Goal: Task Accomplishment & Management: Manage account settings

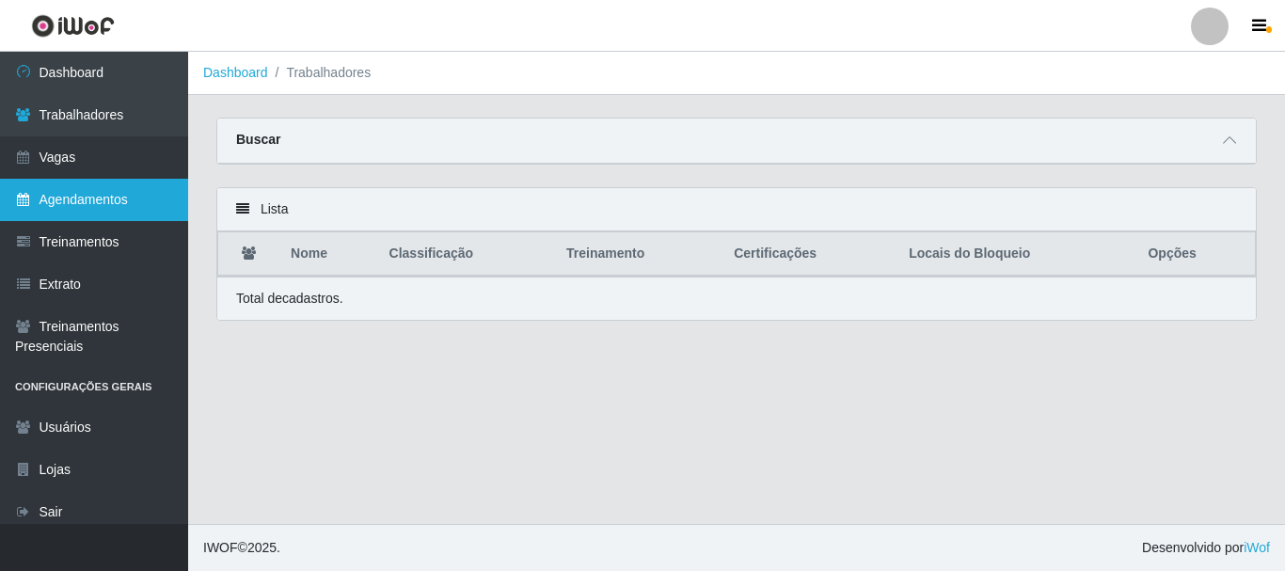
click at [92, 198] on link "Agendamentos" at bounding box center [94, 200] width 188 height 42
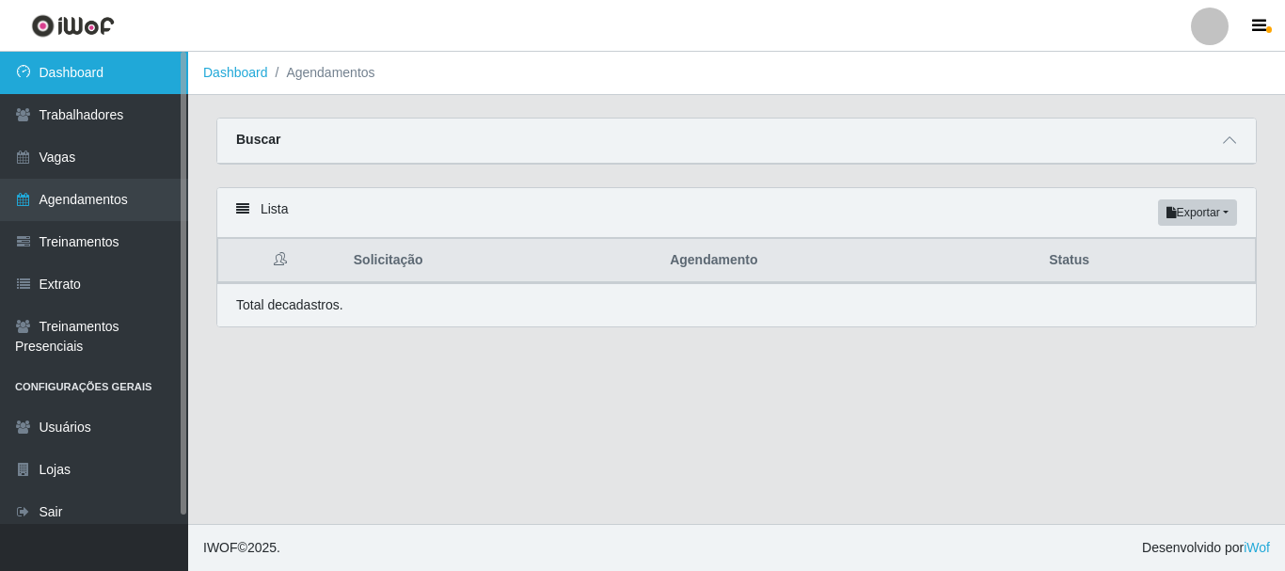
click at [96, 74] on link "Dashboard" at bounding box center [94, 73] width 188 height 42
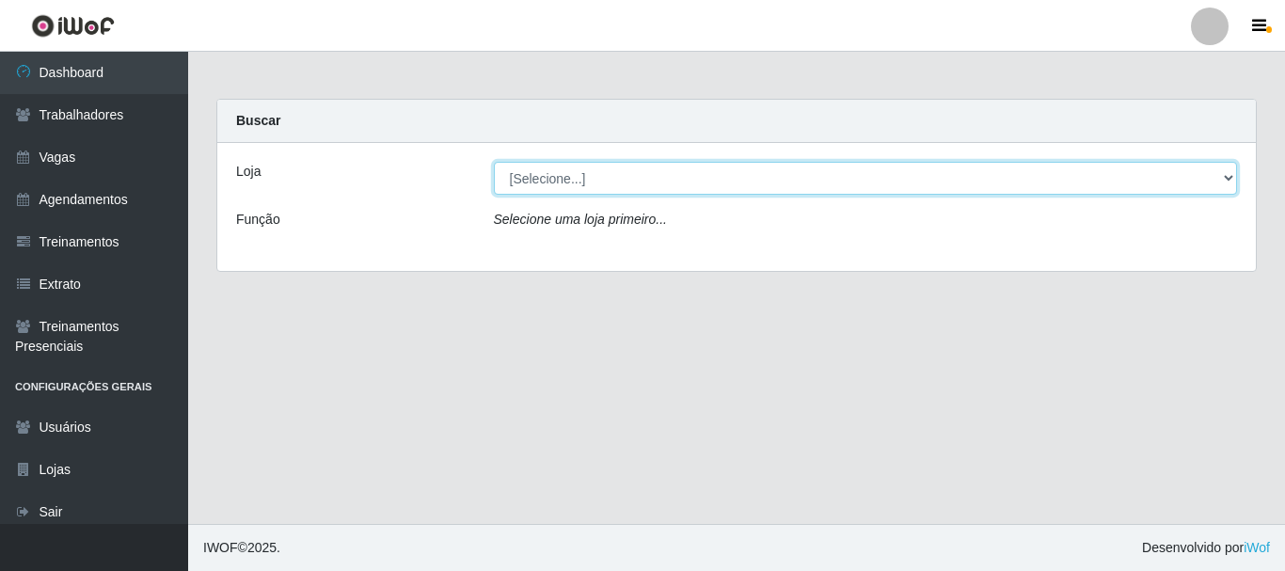
click at [568, 183] on select "[Selecione...] Supermercado [PERSON_NAME]" at bounding box center [866, 178] width 744 height 33
select select "512"
click at [494, 162] on select "[Selecione...] Supermercado [PERSON_NAME]" at bounding box center [866, 178] width 744 height 33
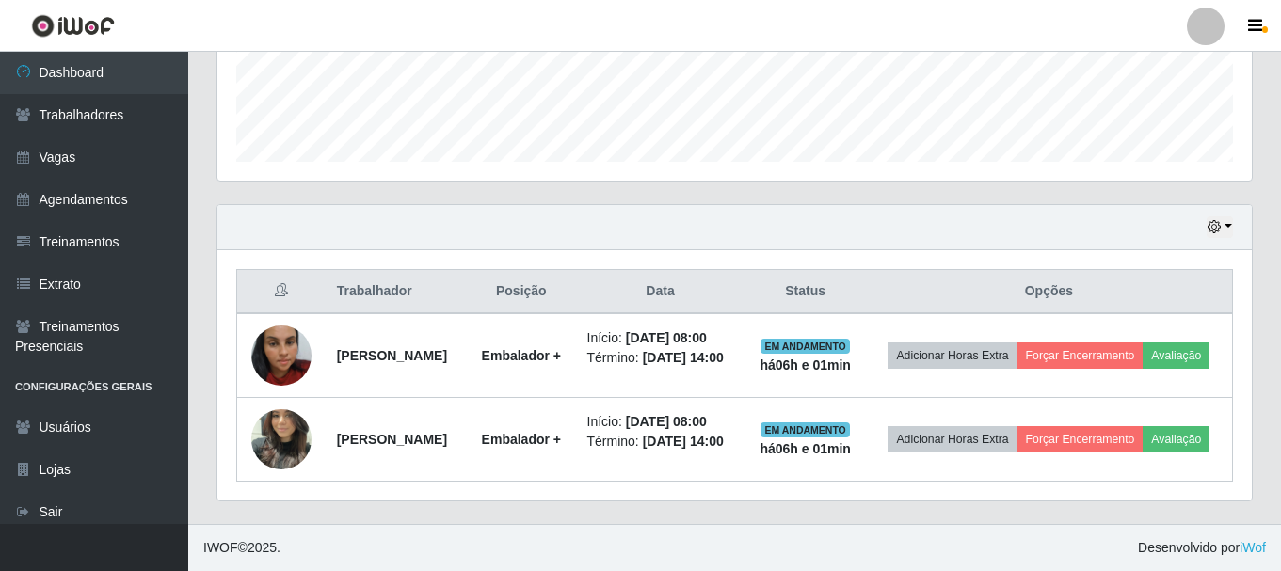
scroll to position [539, 0]
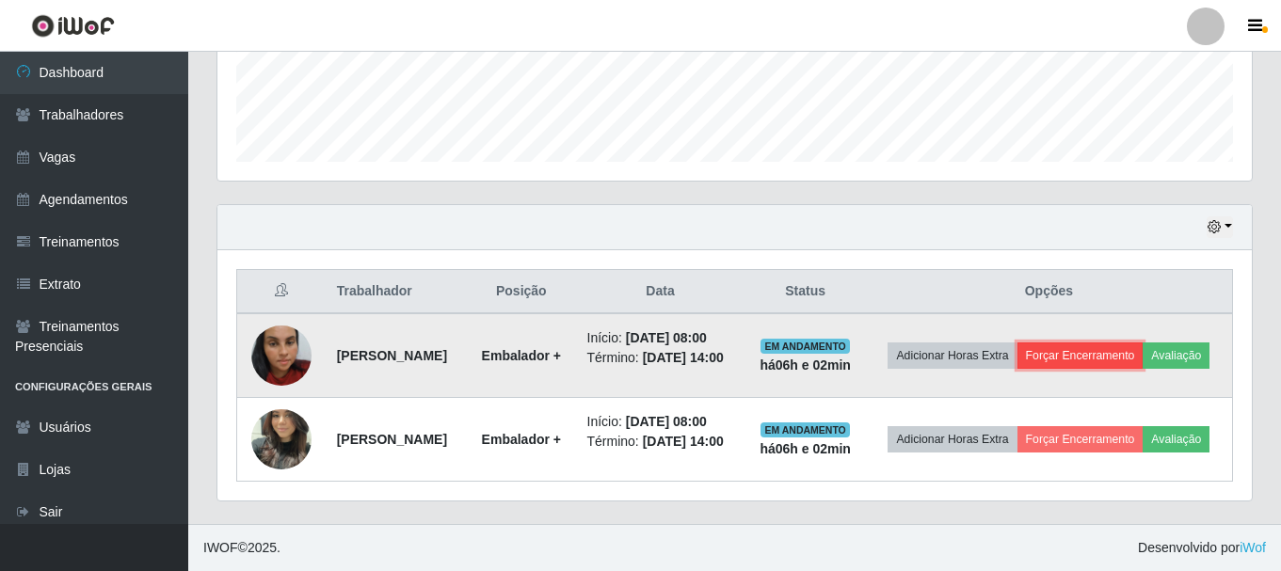
click at [1143, 343] on button "Forçar Encerramento" at bounding box center [1080, 356] width 126 height 26
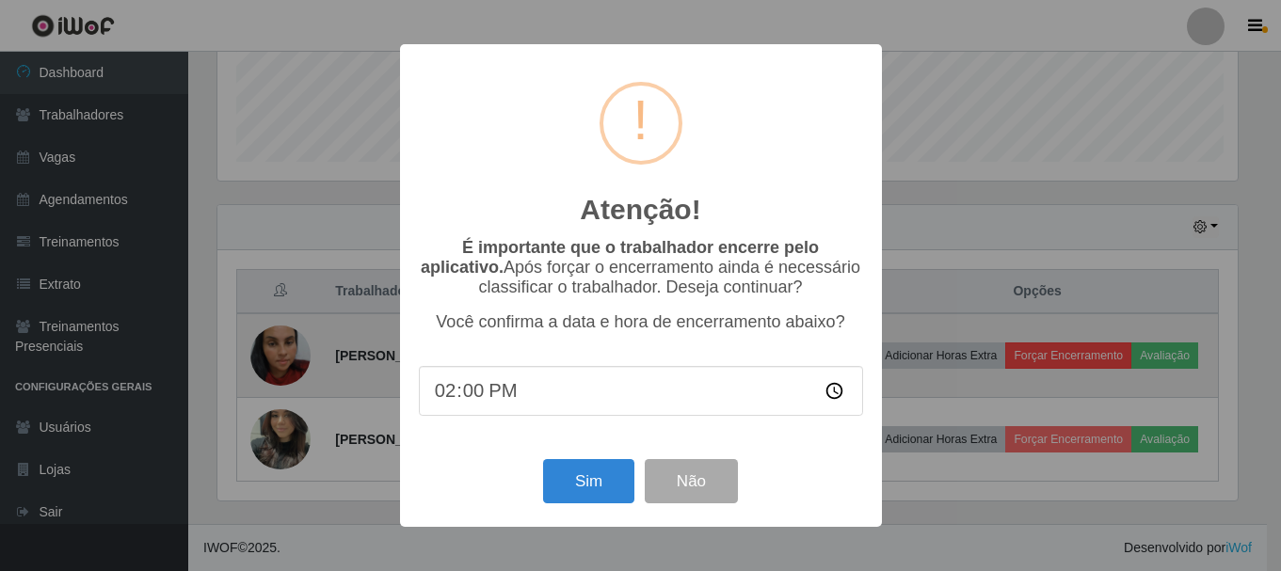
scroll to position [390, 1025]
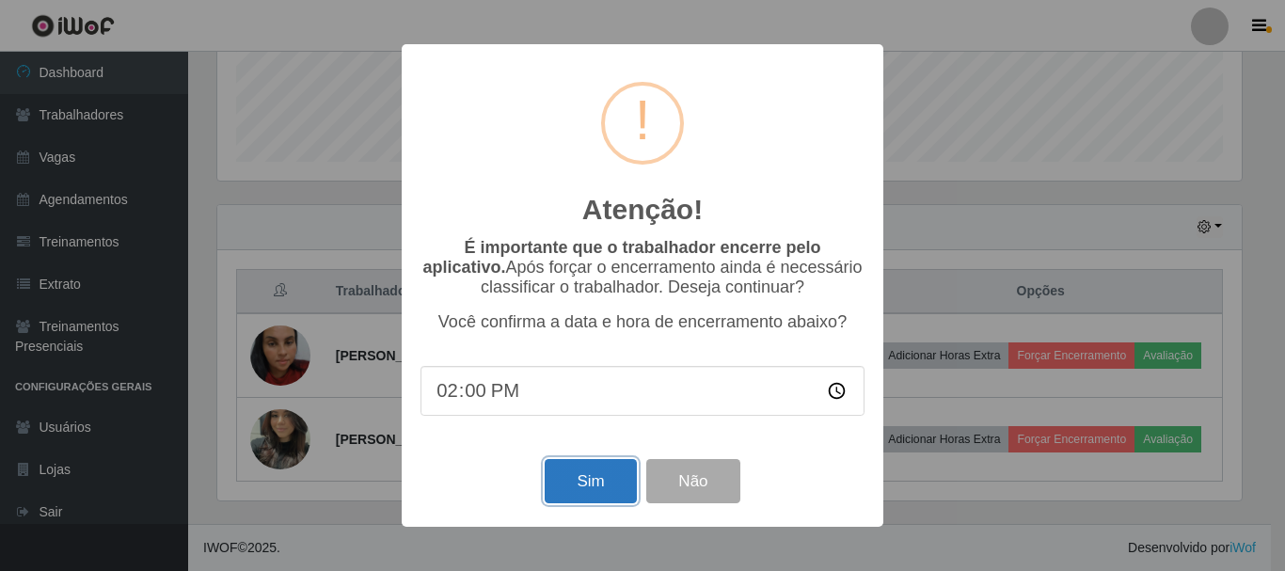
click at [595, 479] on button "Sim" at bounding box center [590, 481] width 91 height 44
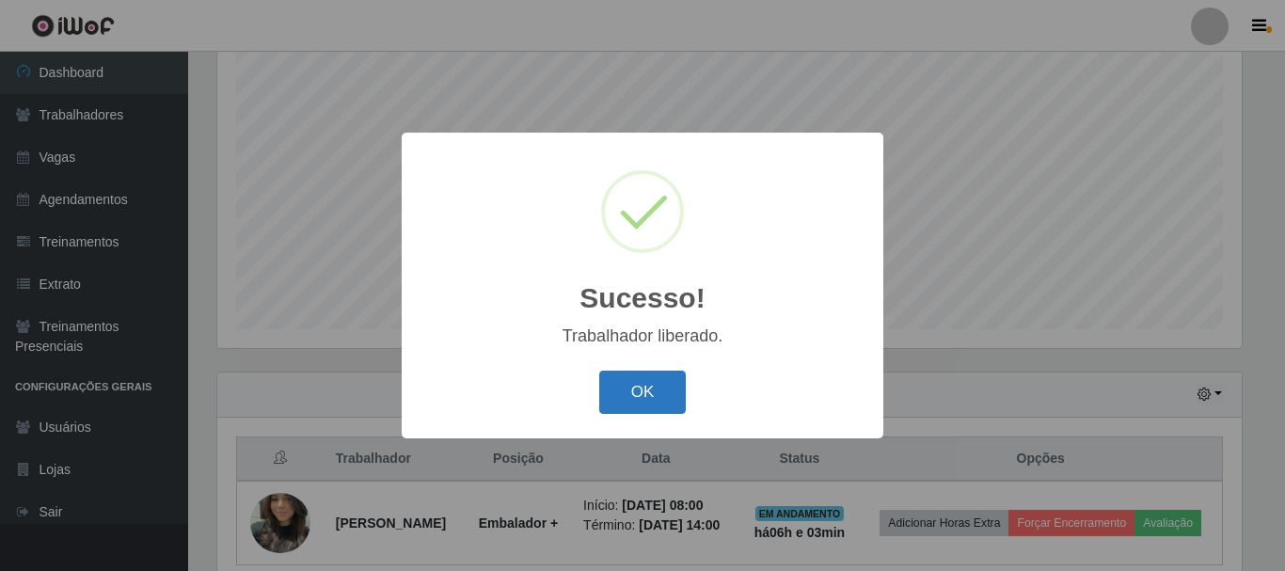
click at [646, 393] on button "OK" at bounding box center [643, 393] width 88 height 44
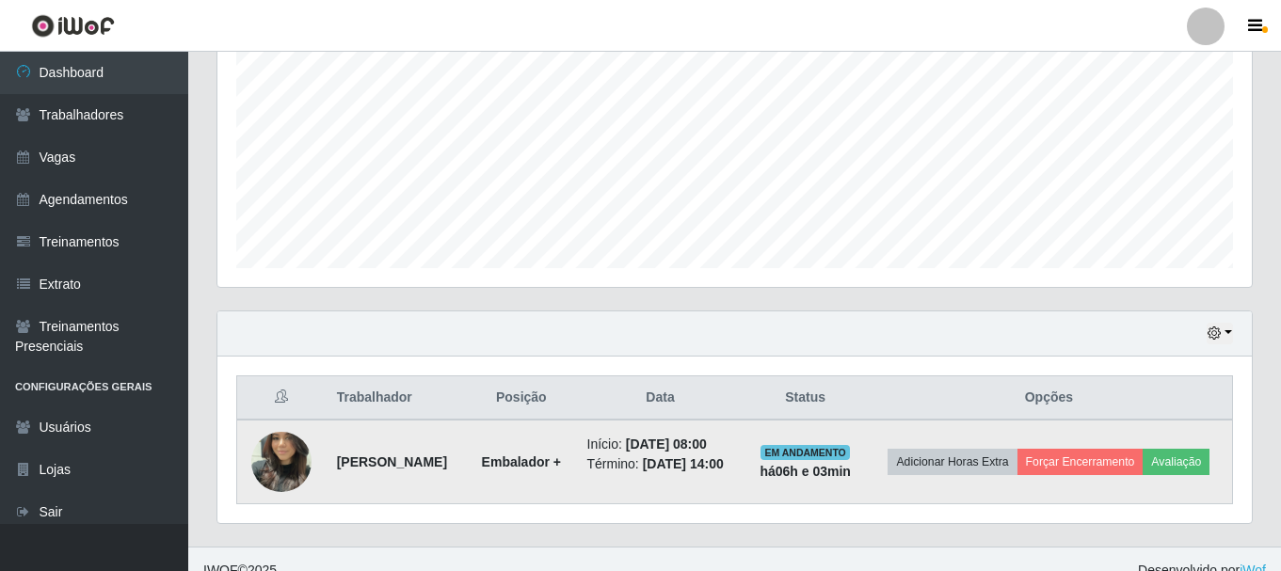
scroll to position [438, 0]
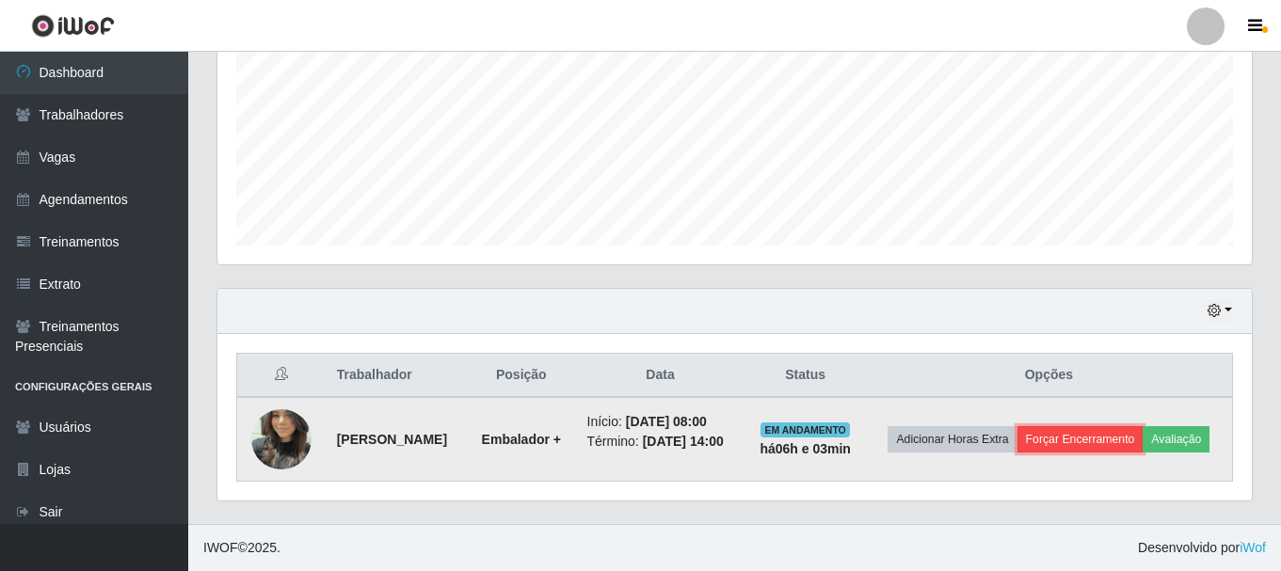
click at [1142, 426] on button "Forçar Encerramento" at bounding box center [1080, 439] width 126 height 26
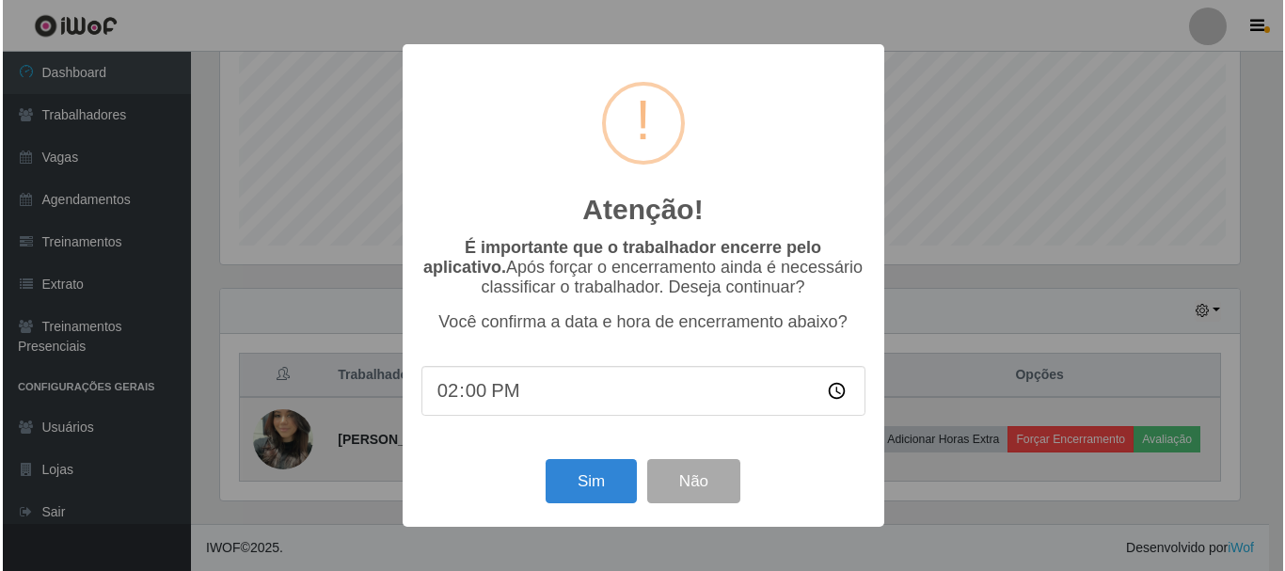
scroll to position [390, 1025]
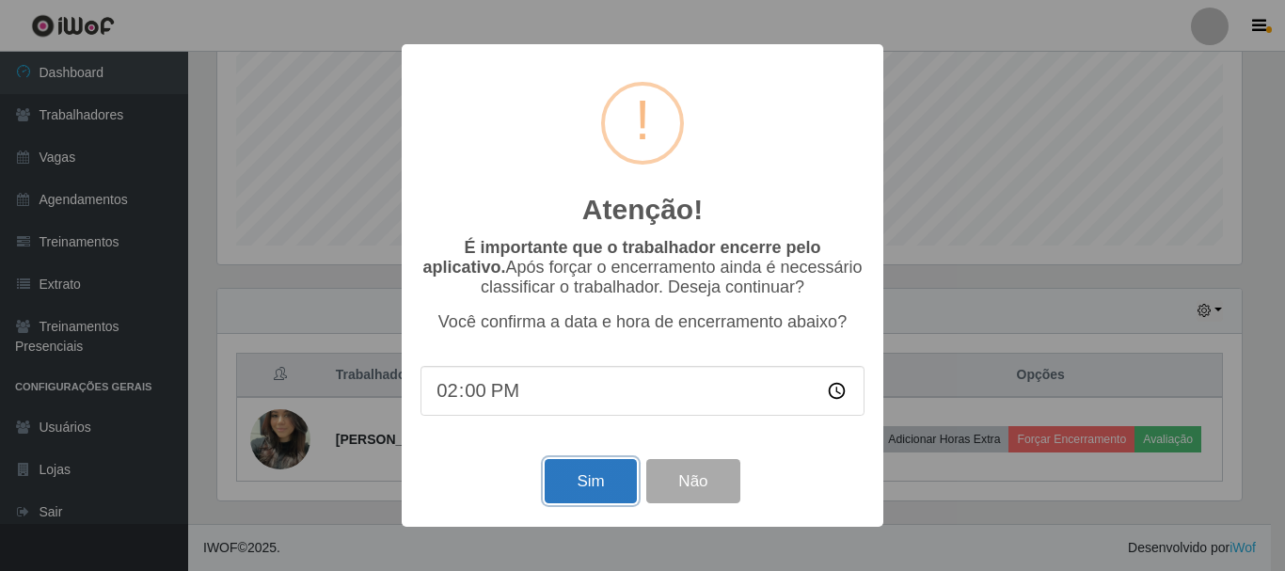
click at [584, 492] on button "Sim" at bounding box center [590, 481] width 91 height 44
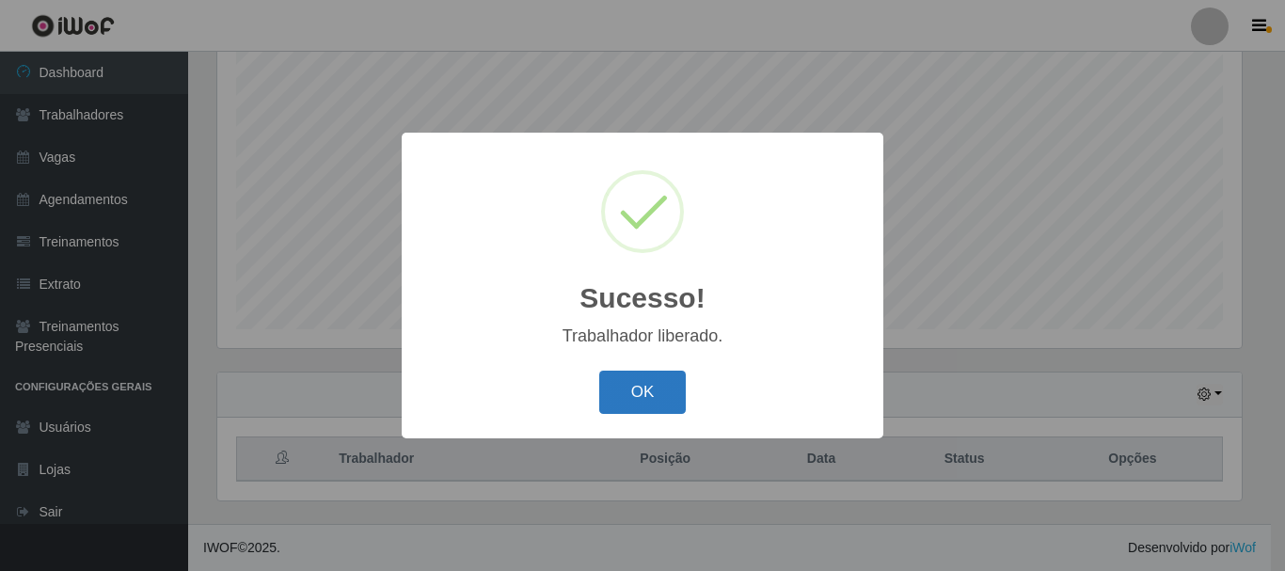
click at [632, 381] on button "OK" at bounding box center [643, 393] width 88 height 44
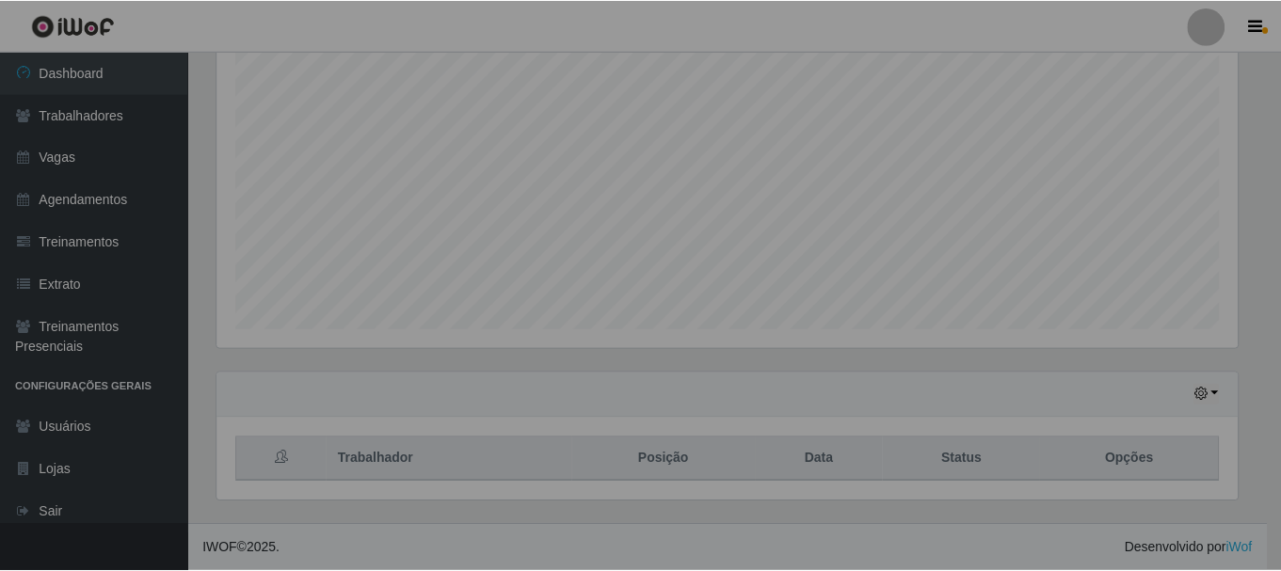
scroll to position [390, 1034]
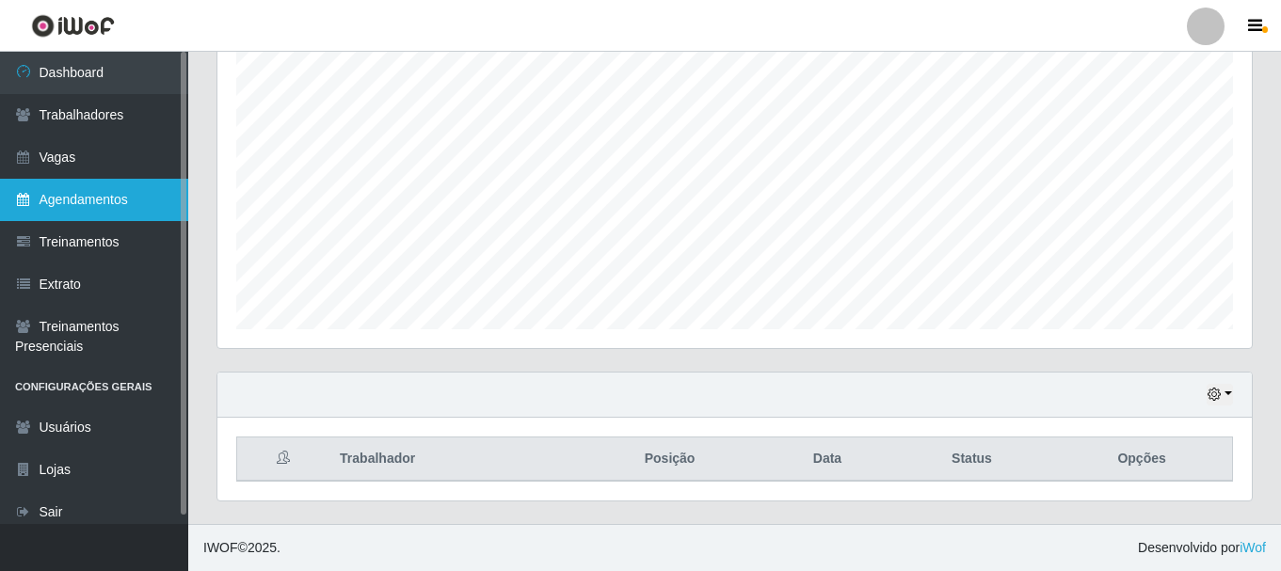
click at [95, 189] on link "Agendamentos" at bounding box center [94, 200] width 188 height 42
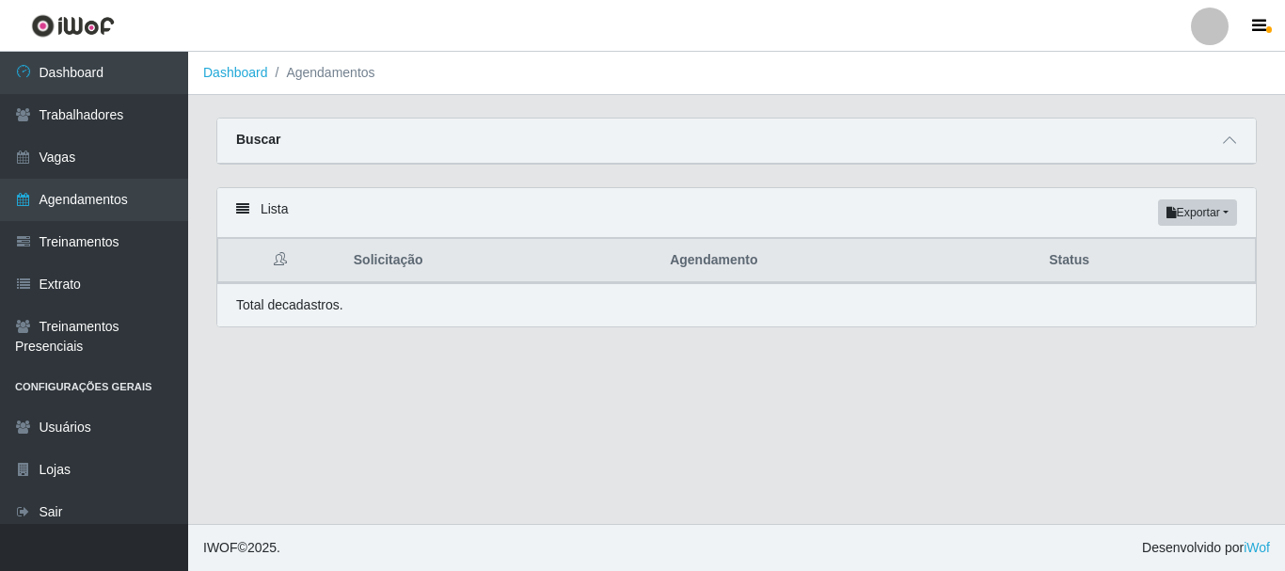
click at [966, 215] on div "Lista Exportar PDF Excel" at bounding box center [736, 213] width 1039 height 50
drag, startPoint x: 854, startPoint y: 286, endPoint x: 843, endPoint y: 286, distance: 11.3
click at [853, 285] on div "Total de cadastros." at bounding box center [736, 304] width 1039 height 43
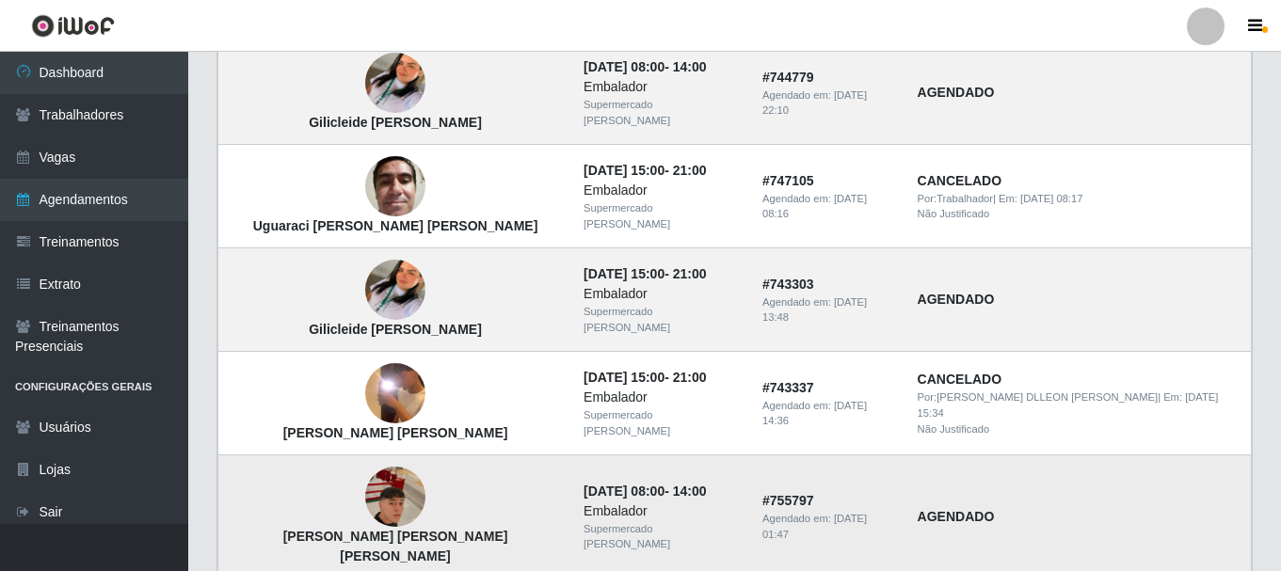
scroll to position [1394, 0]
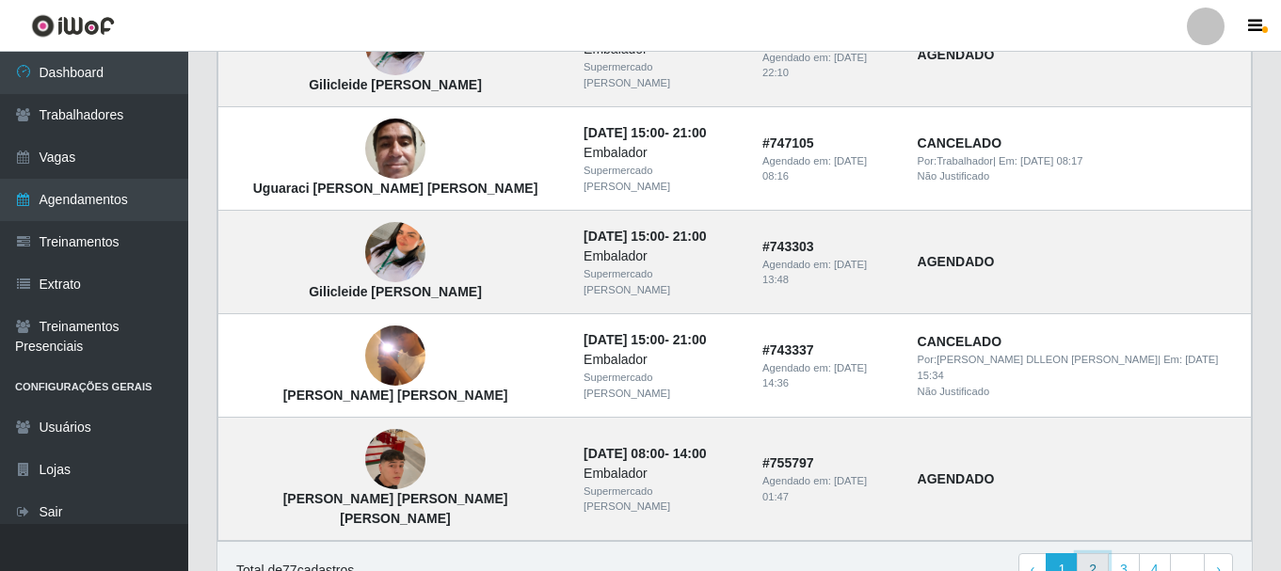
click at [1091, 553] on link "2" at bounding box center [1092, 570] width 32 height 34
